Goal: Transaction & Acquisition: Purchase product/service

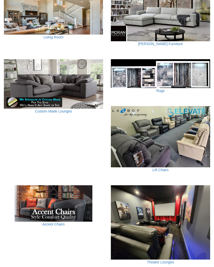
scroll to position [220, 0]
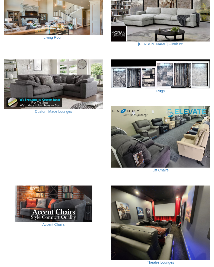
click at [168, 142] on img at bounding box center [160, 137] width 99 height 61
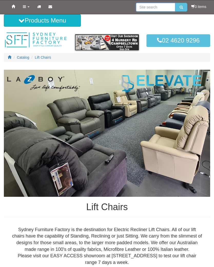
click at [147, 11] on input "search" at bounding box center [155, 7] width 39 height 9
type input "Rocker recliner"
click at [182, 10] on button "submit" at bounding box center [181, 7] width 12 height 9
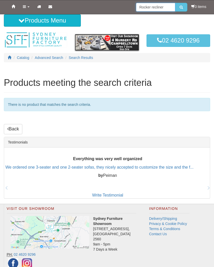
click at [167, 8] on input "Rocker recliner" at bounding box center [155, 7] width 39 height 9
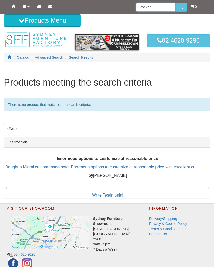
type input "Rocker"
click at [183, 6] on button "submit" at bounding box center [181, 7] width 12 height 9
